Goal: Information Seeking & Learning: Learn about a topic

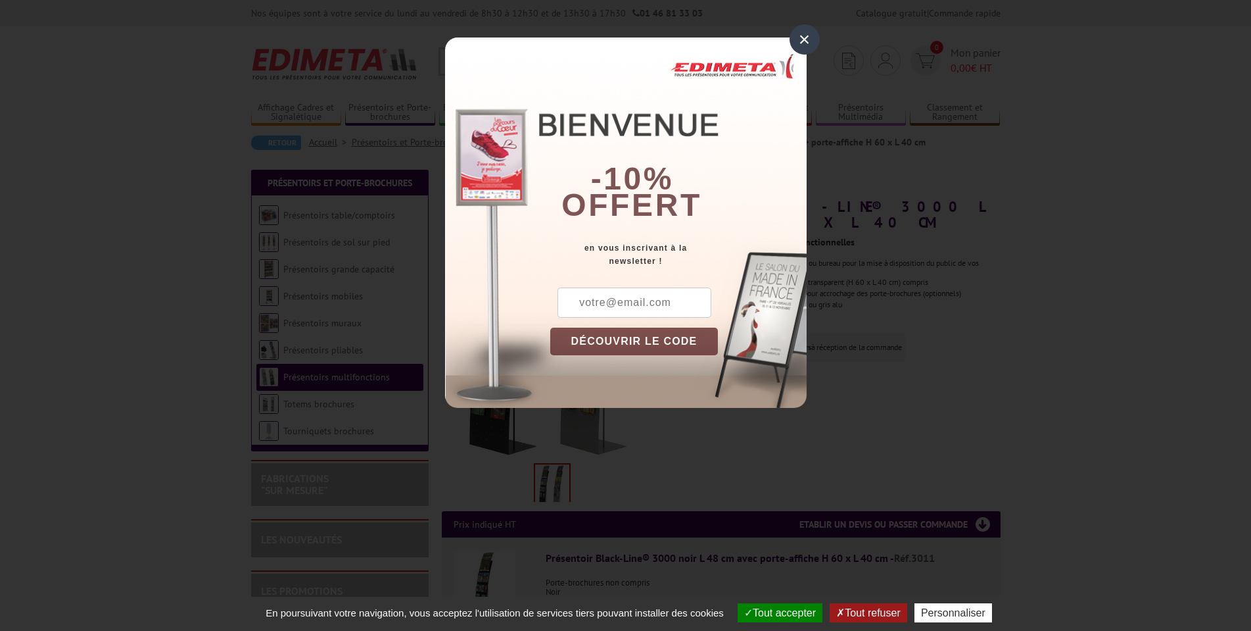
click at [799, 37] on div "×" at bounding box center [805, 39] width 30 height 30
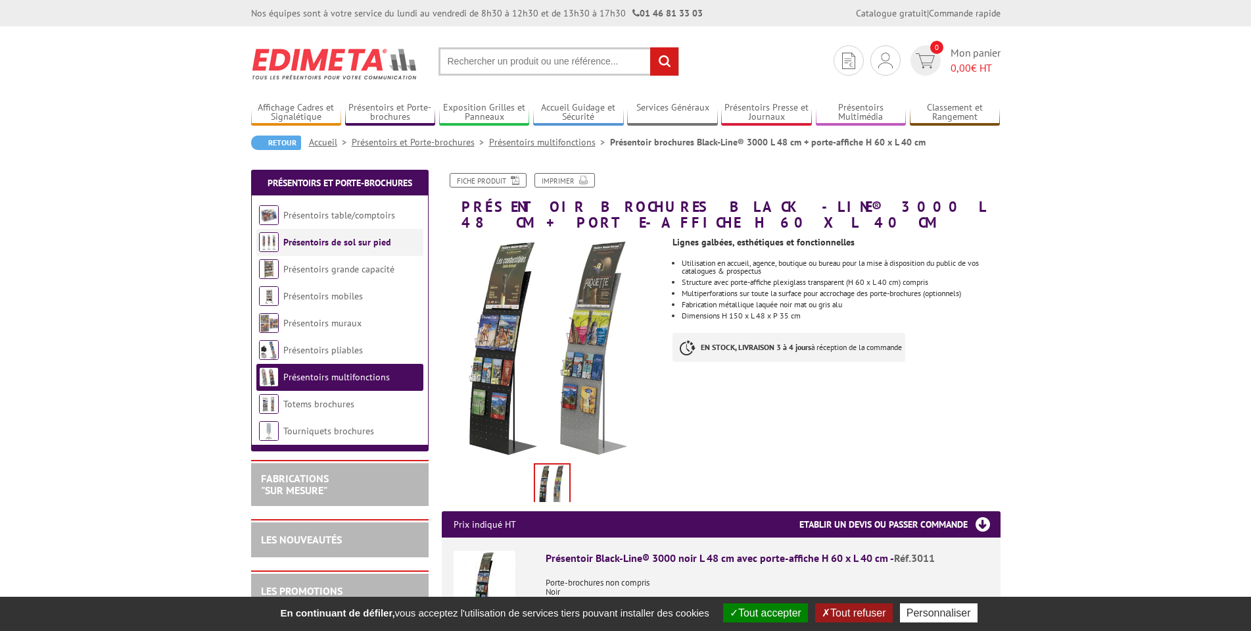
click at [308, 239] on link "Présentoirs de sol sur pied" at bounding box center [337, 242] width 108 height 12
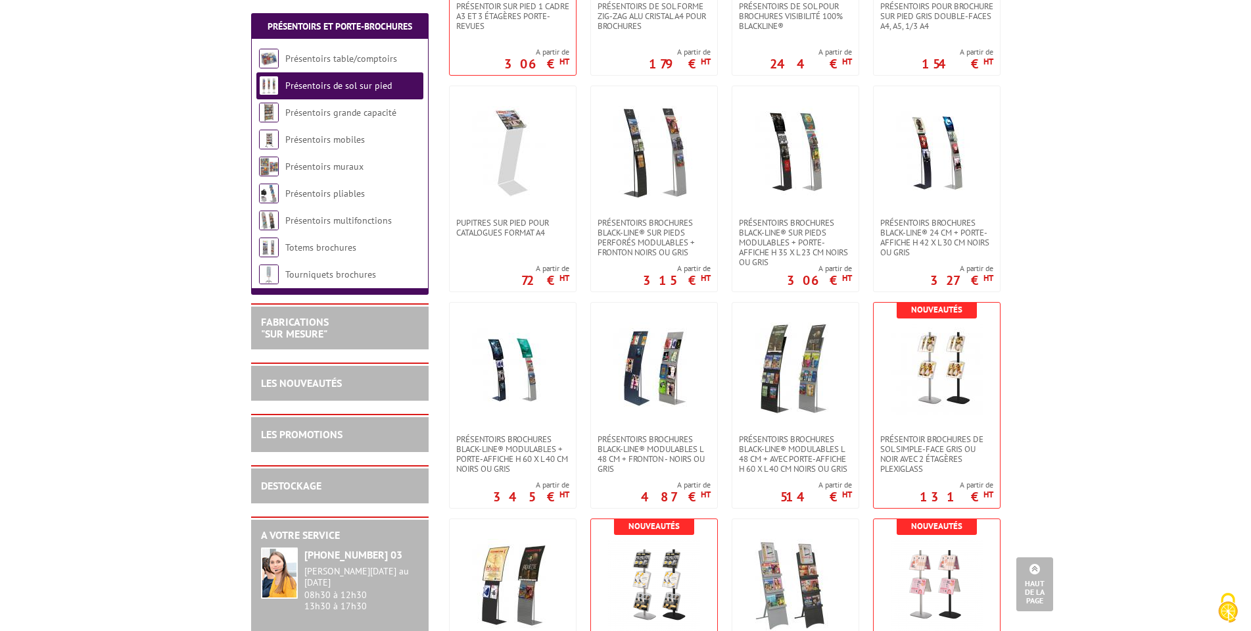
scroll to position [1205, 0]
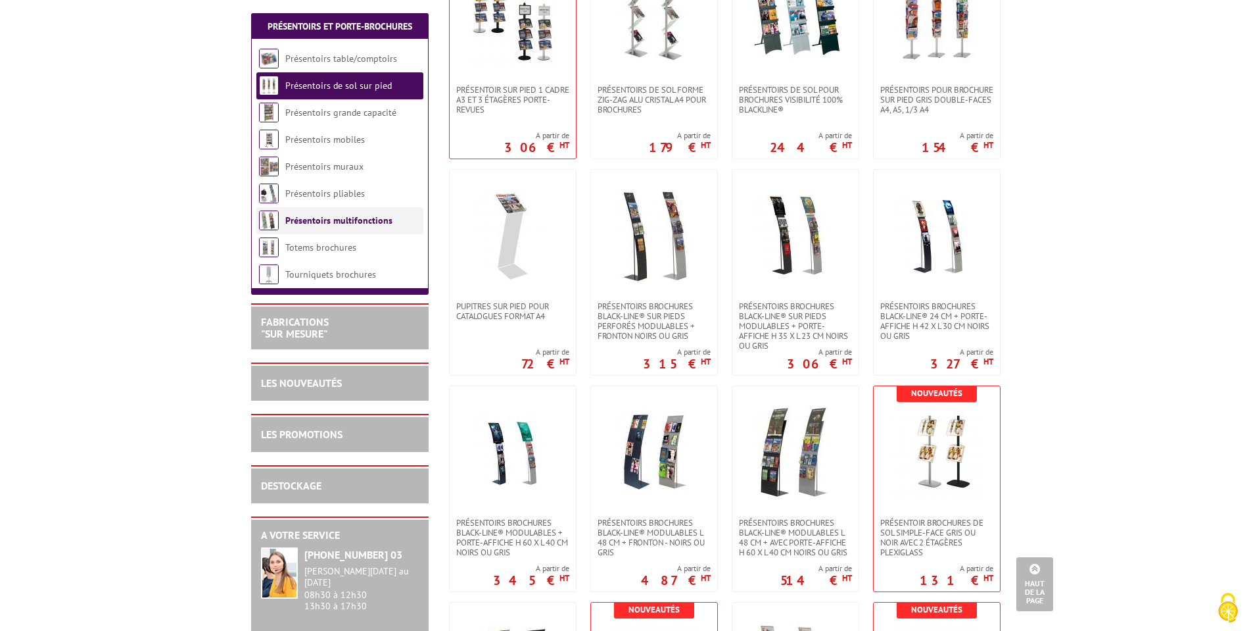
click at [308, 222] on link "Présentoirs multifonctions" at bounding box center [338, 220] width 107 height 12
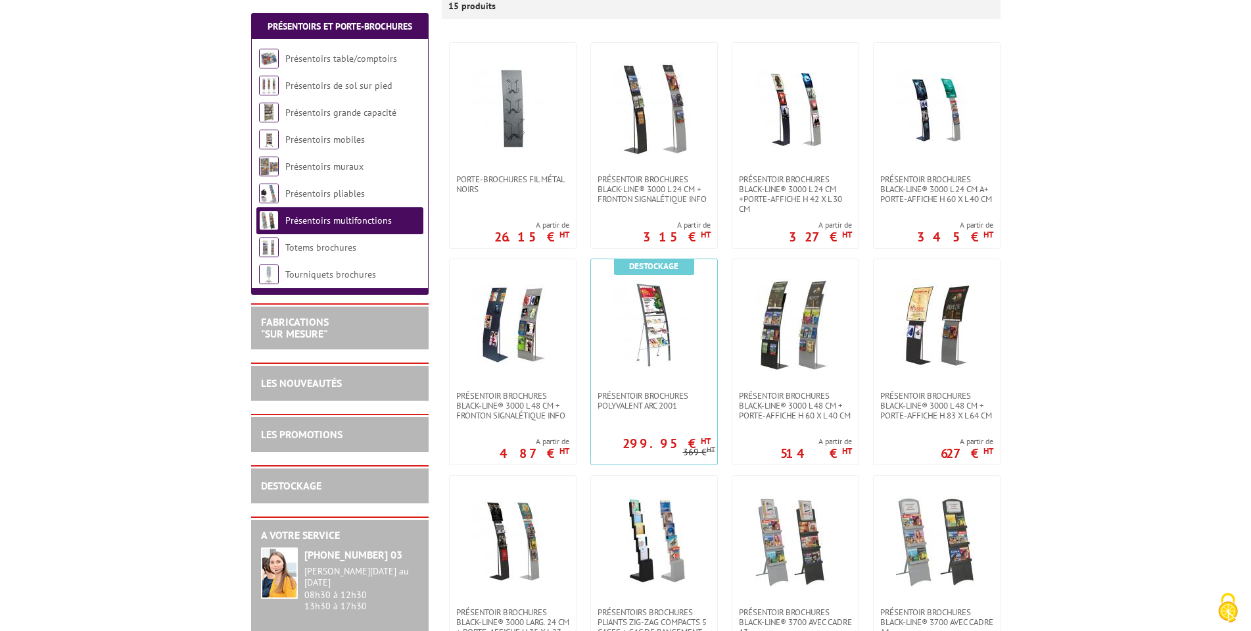
scroll to position [252, 0]
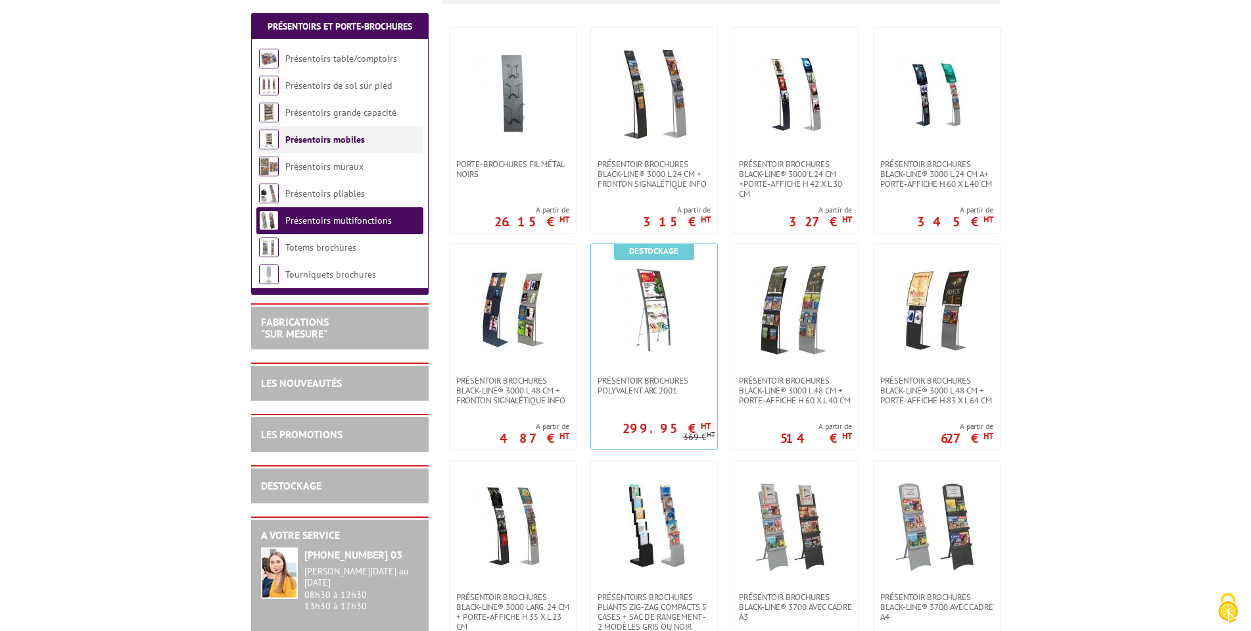
click at [334, 139] on link "Présentoirs mobiles" at bounding box center [325, 139] width 80 height 12
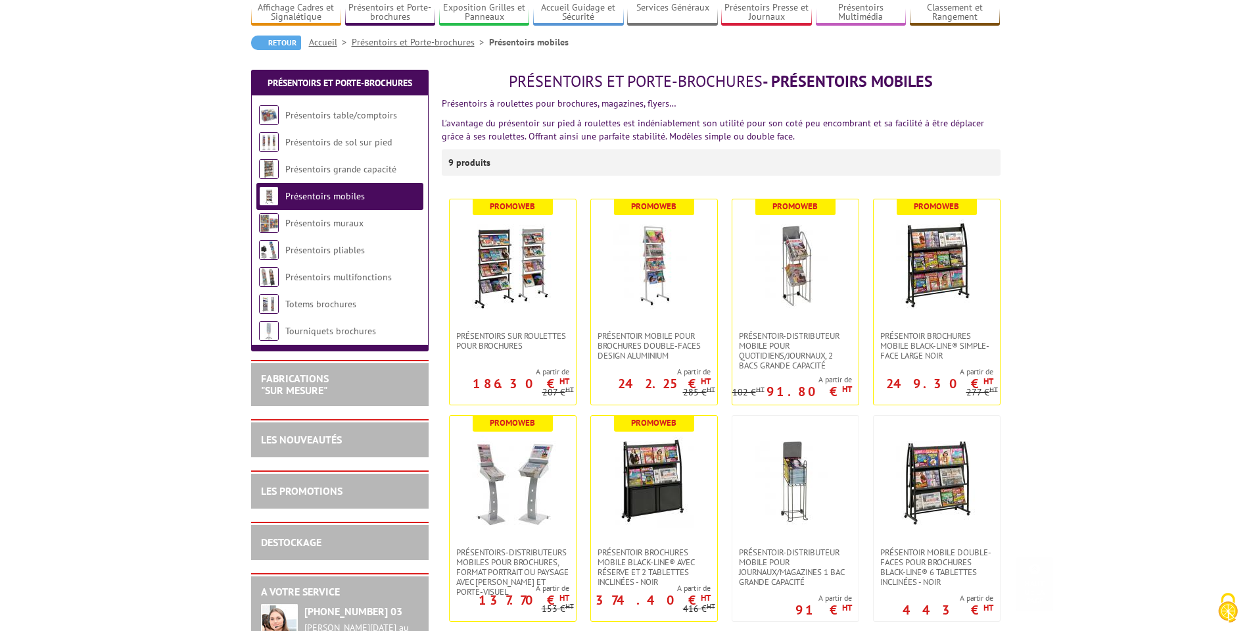
scroll to position [88, 0]
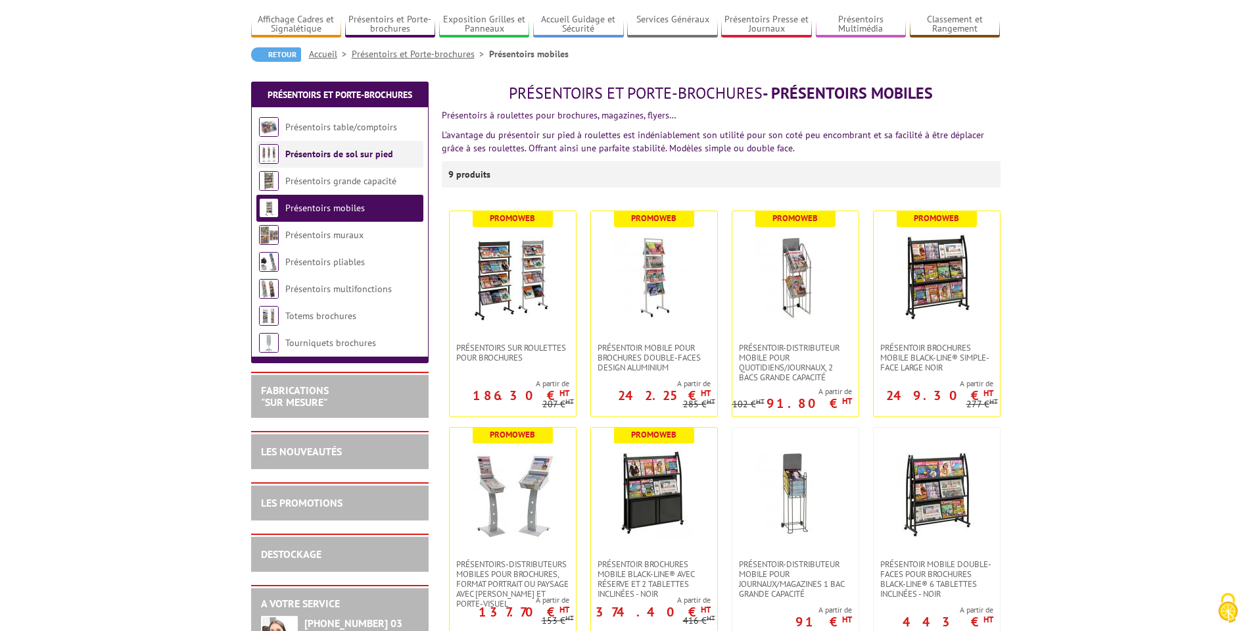
click at [322, 155] on link "Présentoirs de sol sur pied" at bounding box center [339, 154] width 108 height 12
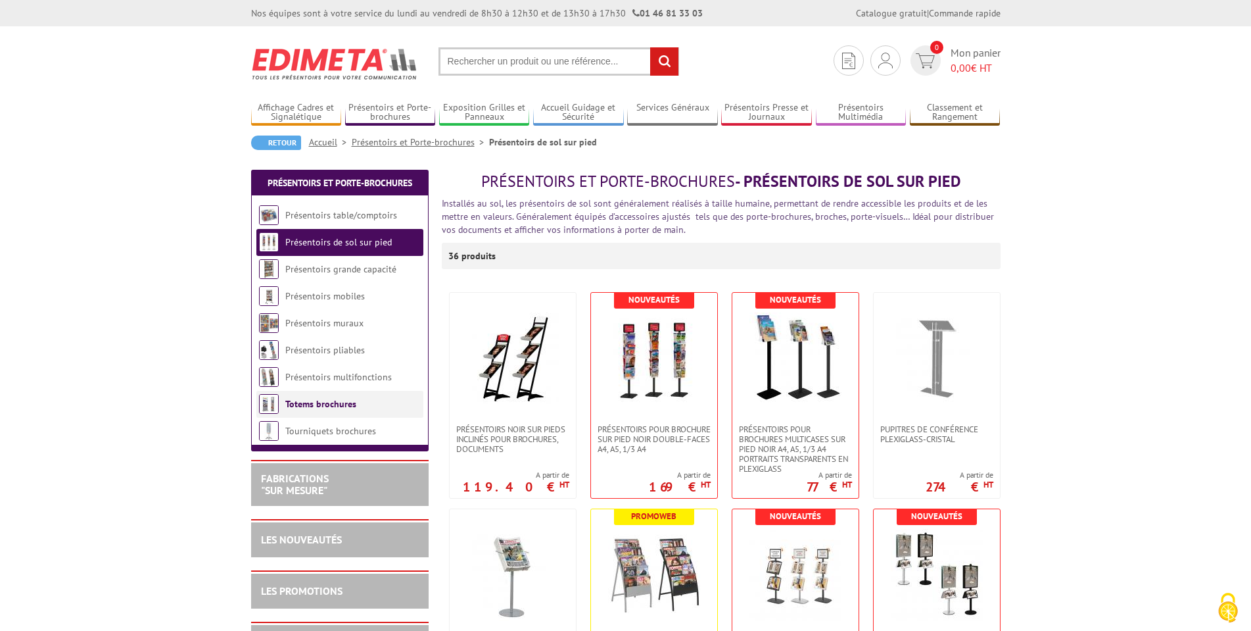
click at [308, 406] on link "Totems brochures" at bounding box center [320, 404] width 71 height 12
